Goal: Task Accomplishment & Management: Use online tool/utility

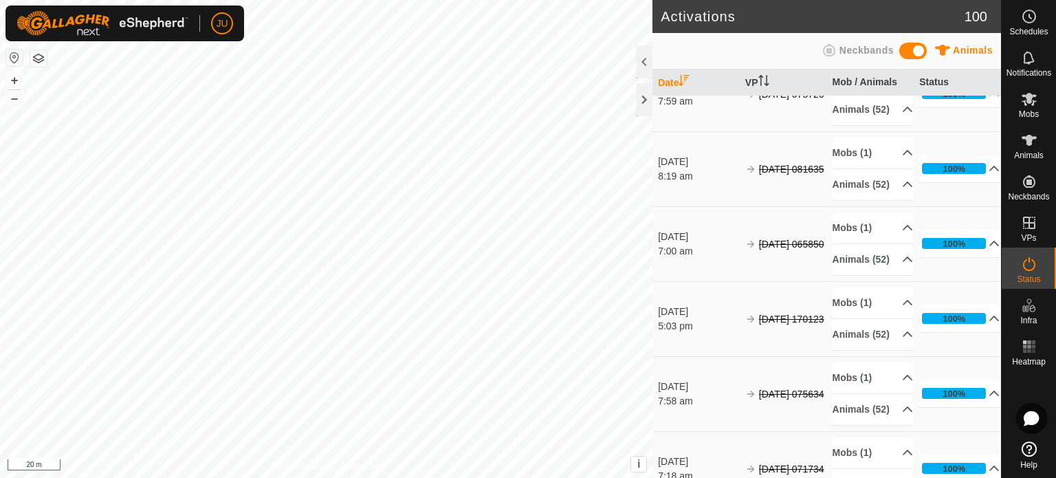
scroll to position [1168, 0]
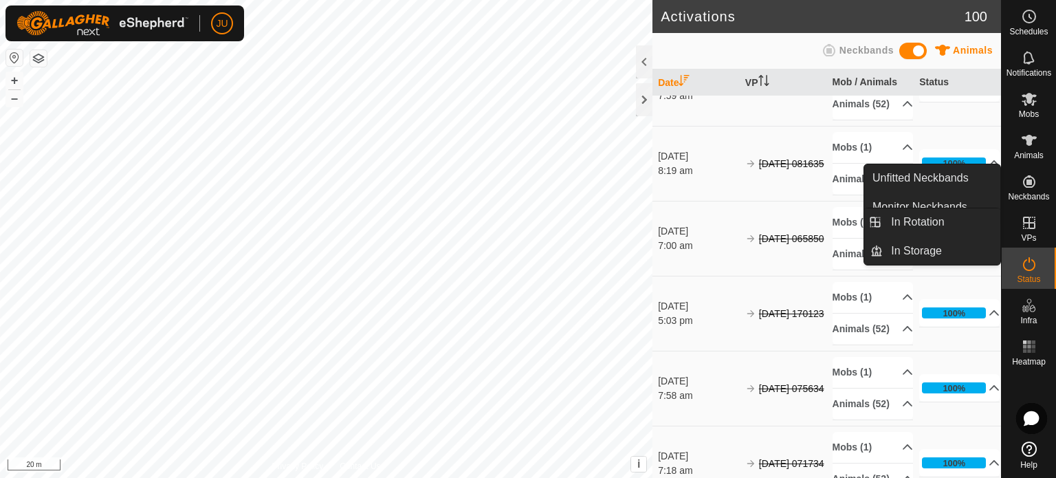
click at [1028, 219] on icon at bounding box center [1029, 222] width 12 height 12
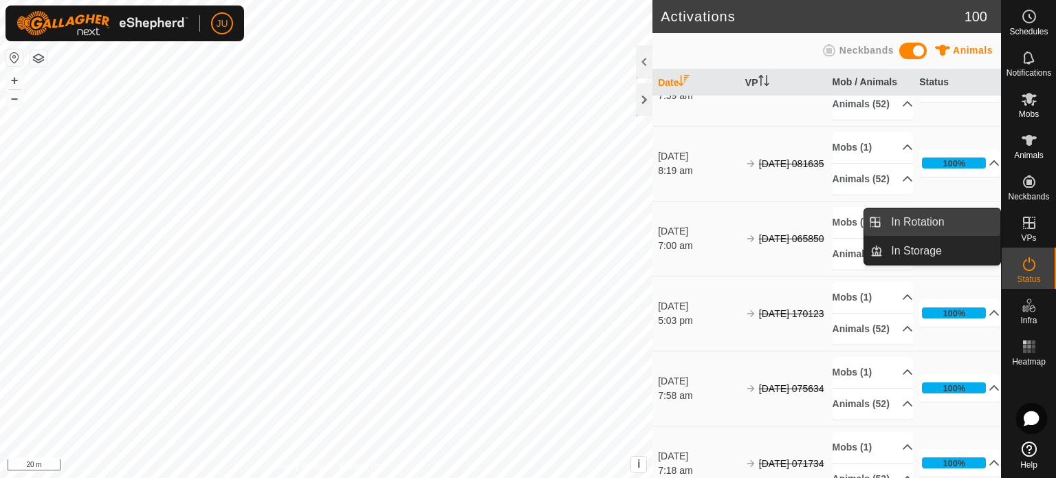
click at [925, 214] on link "In Rotation" at bounding box center [941, 221] width 118 height 27
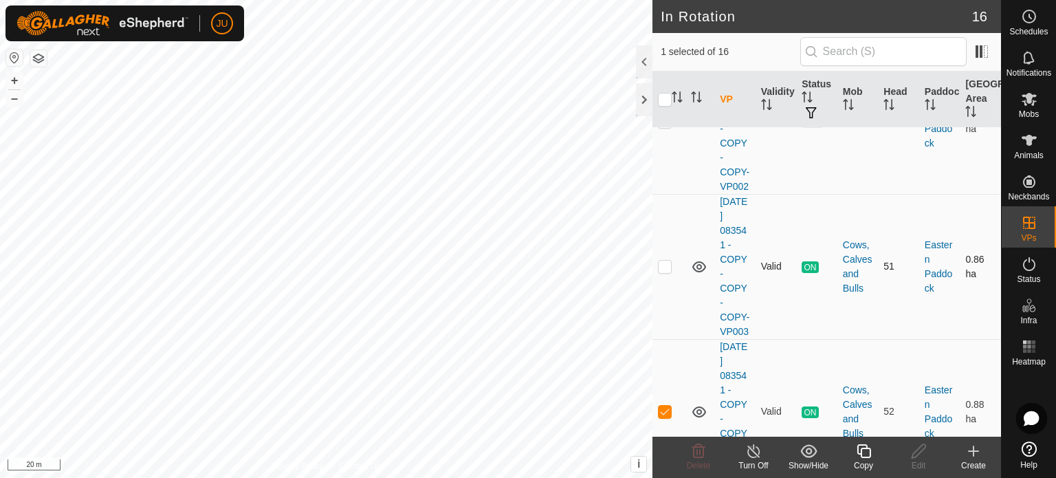
scroll to position [1031, 0]
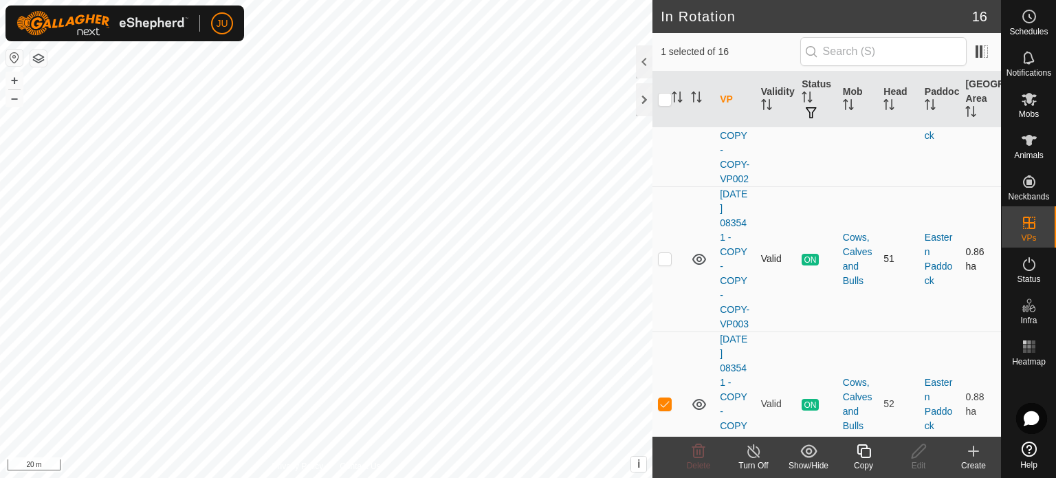
click at [668, 264] on p-checkbox at bounding box center [665, 258] width 14 height 11
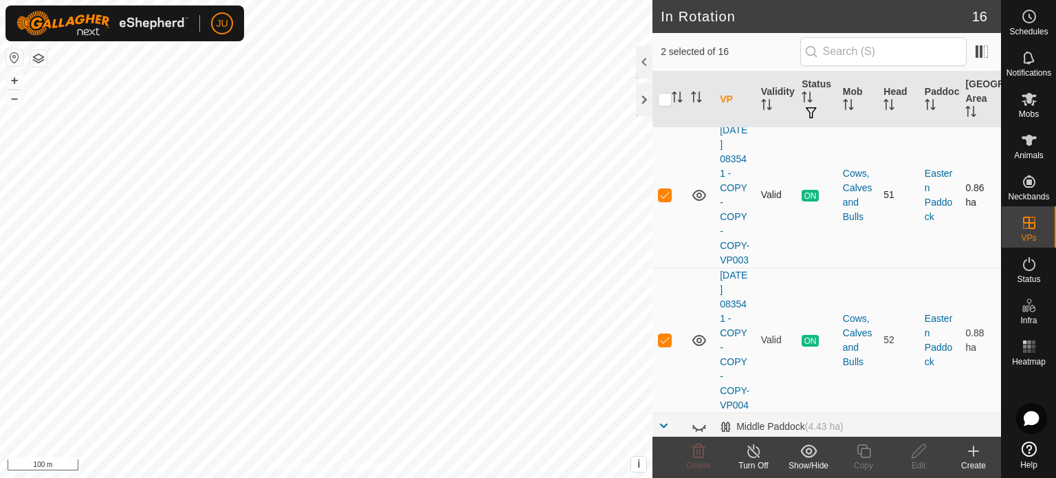
scroll to position [1132, 0]
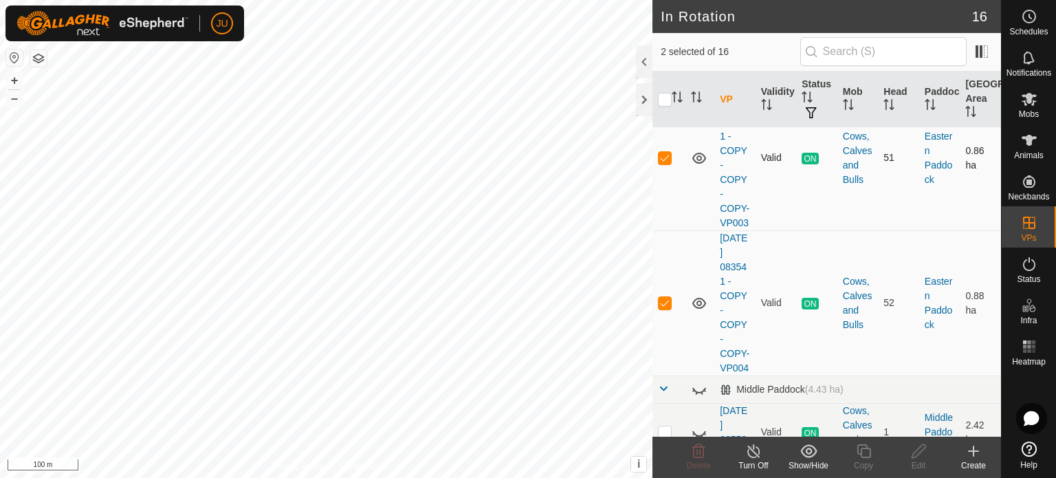
click at [665, 163] on p-checkbox at bounding box center [665, 157] width 14 height 11
checkbox input "false"
click at [863, 452] on icon at bounding box center [863, 451] width 17 height 16
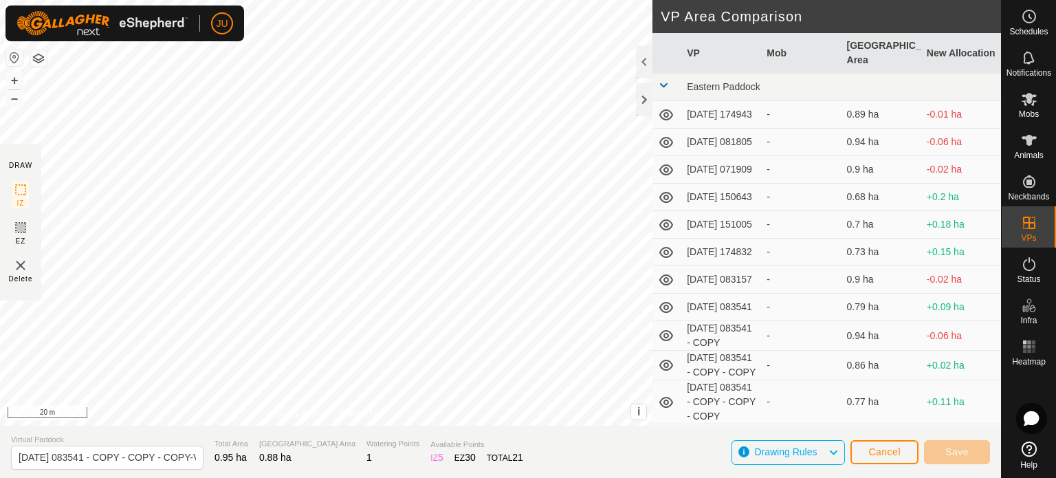
click at [712, 438] on div "DRAW IZ EZ Delete Privacy Policy Contact Us + – ⇧ i This application includes H…" at bounding box center [500, 239] width 1001 height 478
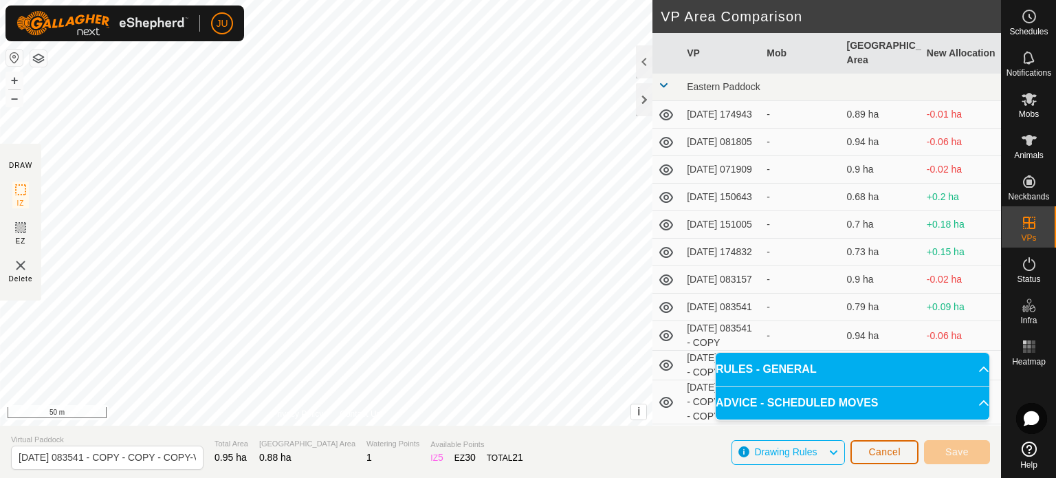
click at [890, 447] on span "Cancel" at bounding box center [884, 451] width 32 height 11
